Goal: Information Seeking & Learning: Check status

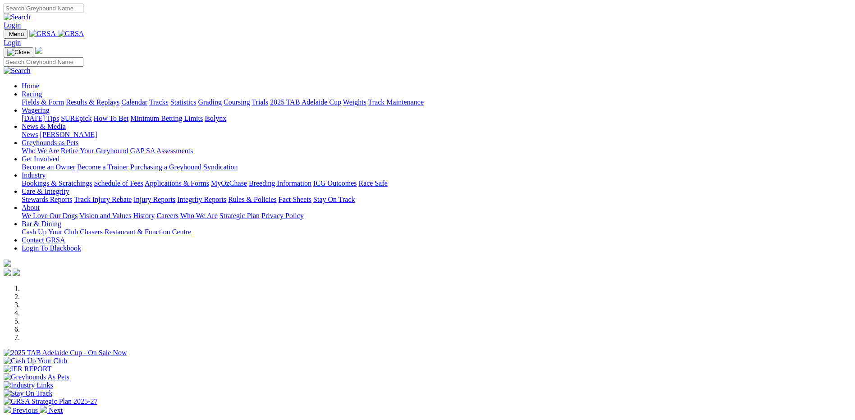
click at [226, 196] on link "Integrity Reports" at bounding box center [201, 200] width 49 height 8
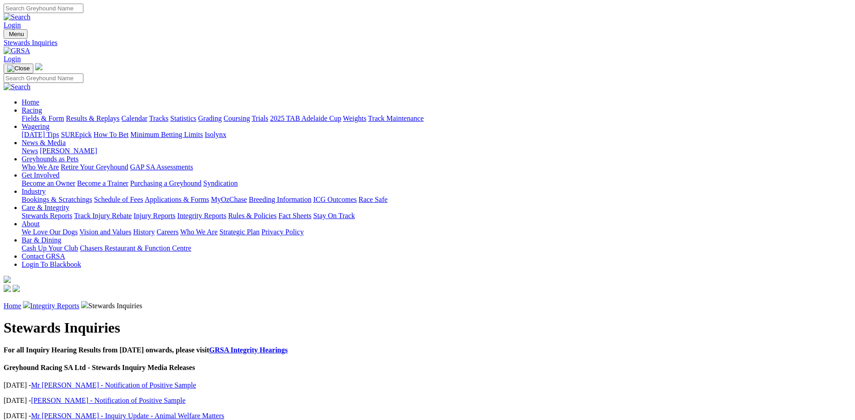
click at [119, 114] on link "Results & Replays" at bounding box center [93, 118] width 54 height 8
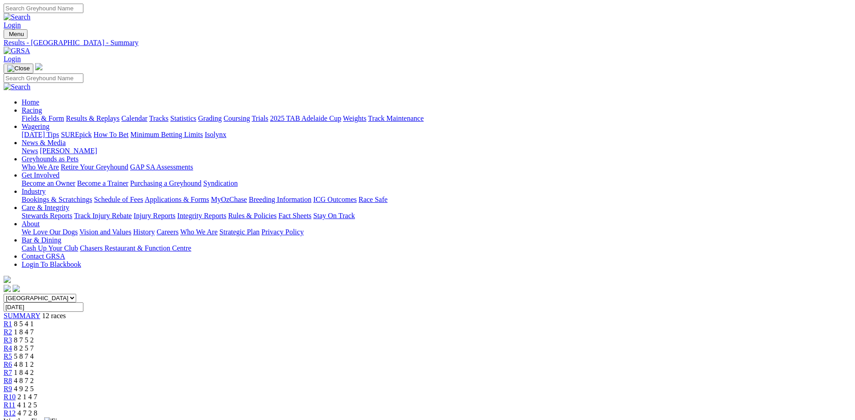
click at [30, 47] on img at bounding box center [17, 51] width 27 height 8
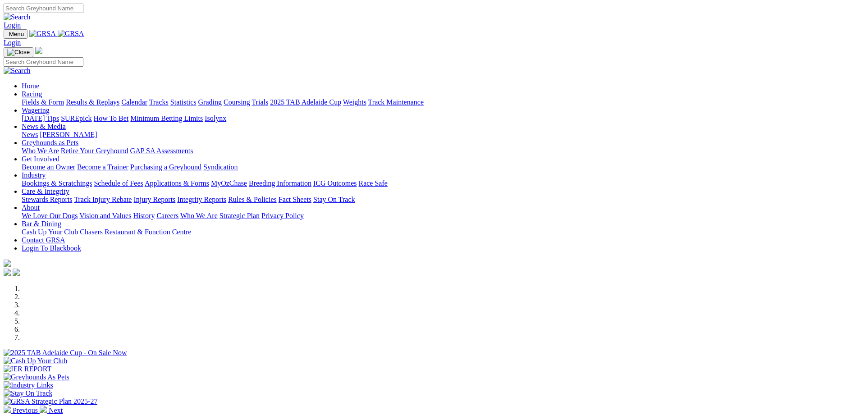
scroll to position [243, 0]
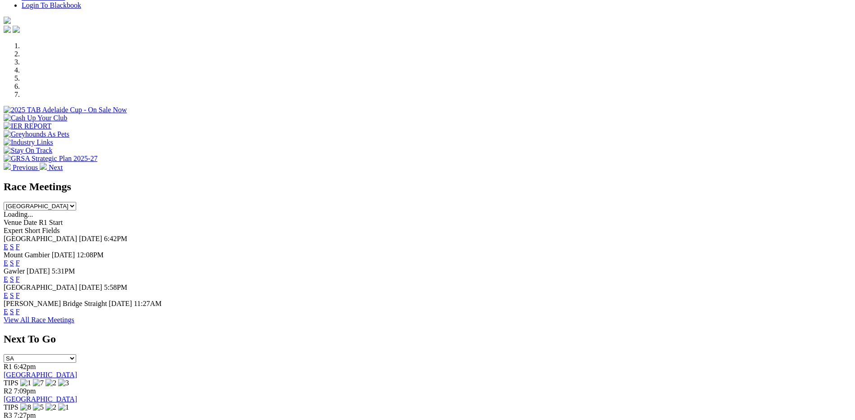
click at [20, 308] on link "F" at bounding box center [18, 312] width 4 height 8
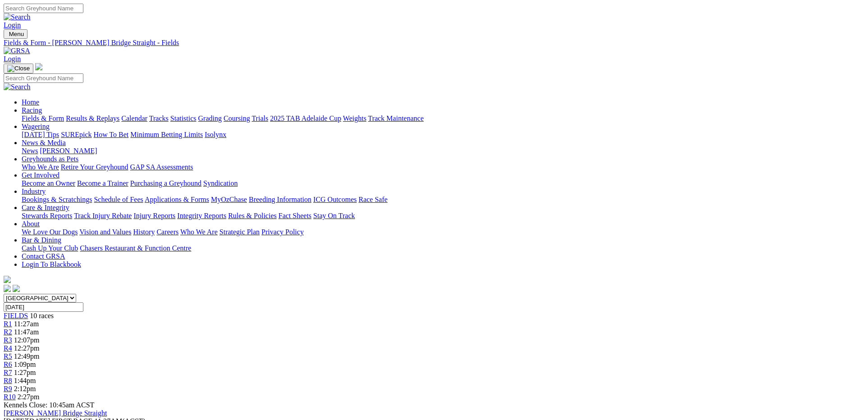
click at [424, 114] on link "Track Maintenance" at bounding box center [395, 118] width 55 height 8
